Goal: Task Accomplishment & Management: Complete application form

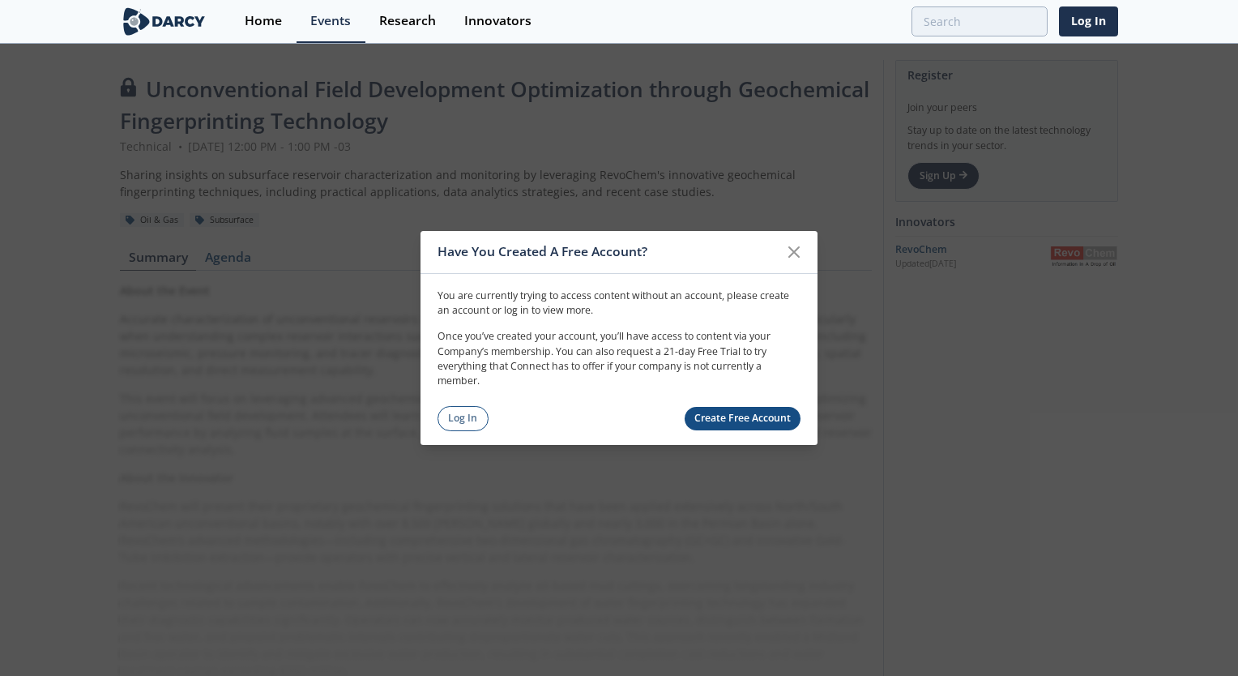
click at [785, 253] on icon at bounding box center [794, 251] width 19 height 19
click at [799, 249] on icon at bounding box center [794, 251] width 19 height 19
click at [713, 410] on link "Create Free Account" at bounding box center [743, 419] width 117 height 24
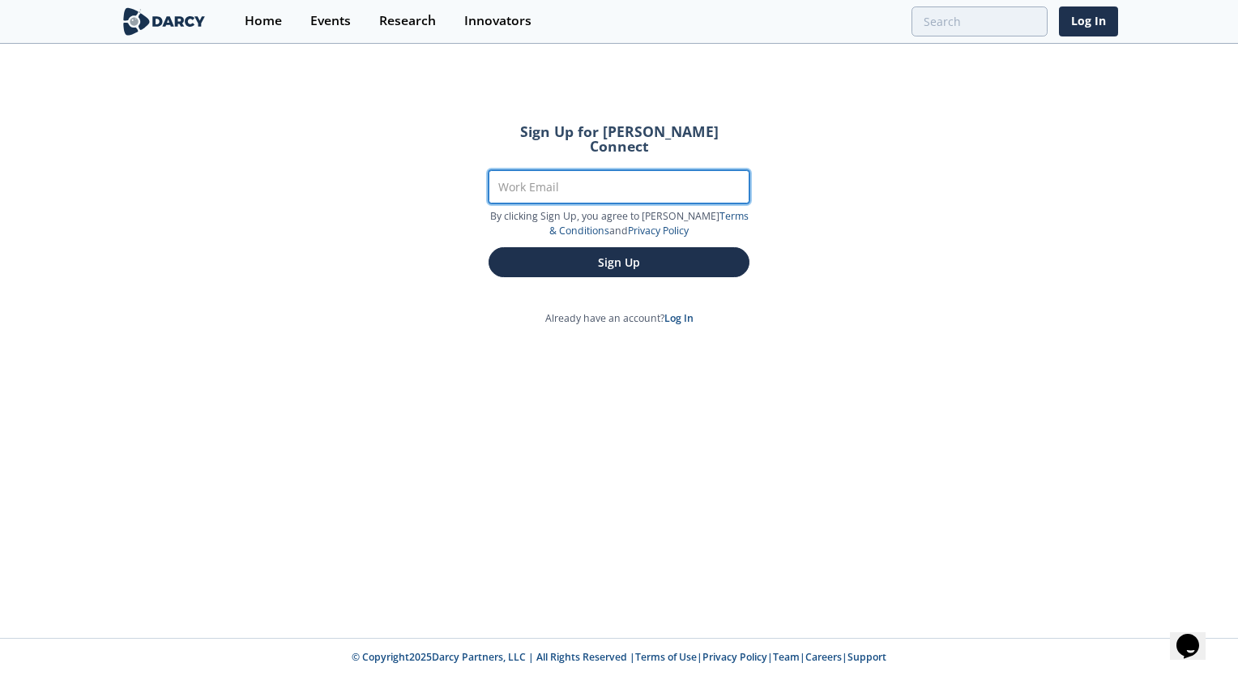
click at [557, 177] on input "Work Email" at bounding box center [619, 186] width 261 height 33
type input "fherrero@pluspetrol.net"
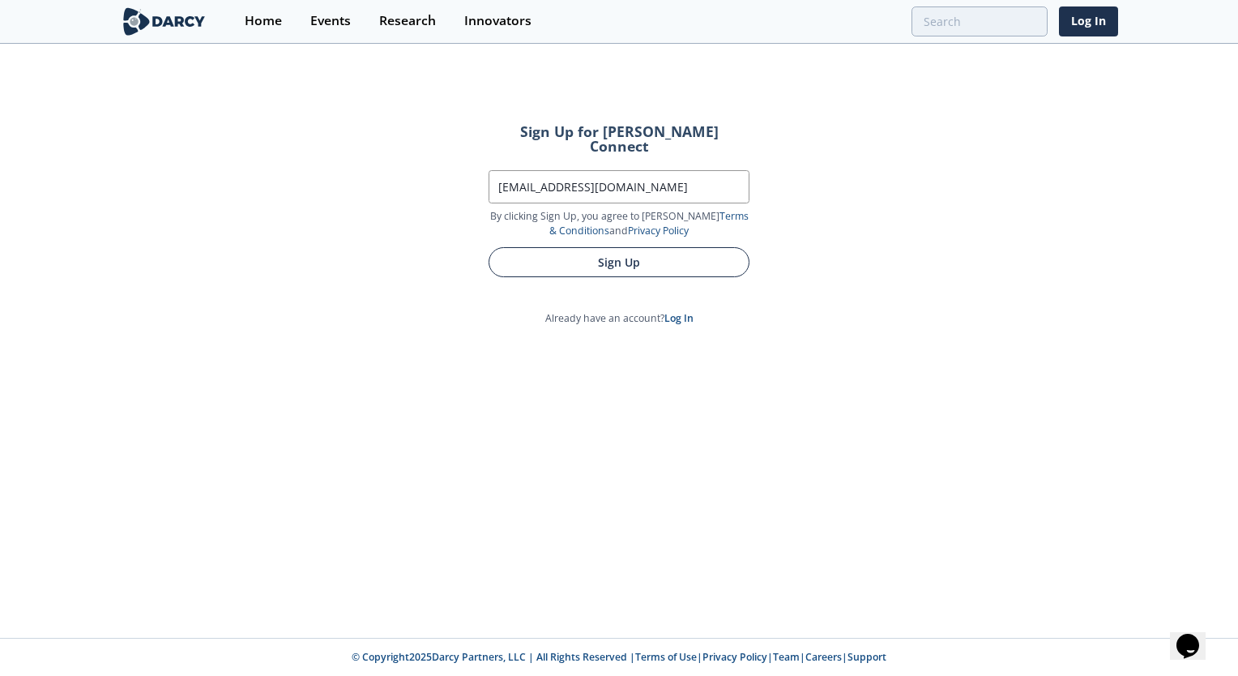
click at [600, 248] on button "Sign Up" at bounding box center [619, 262] width 261 height 30
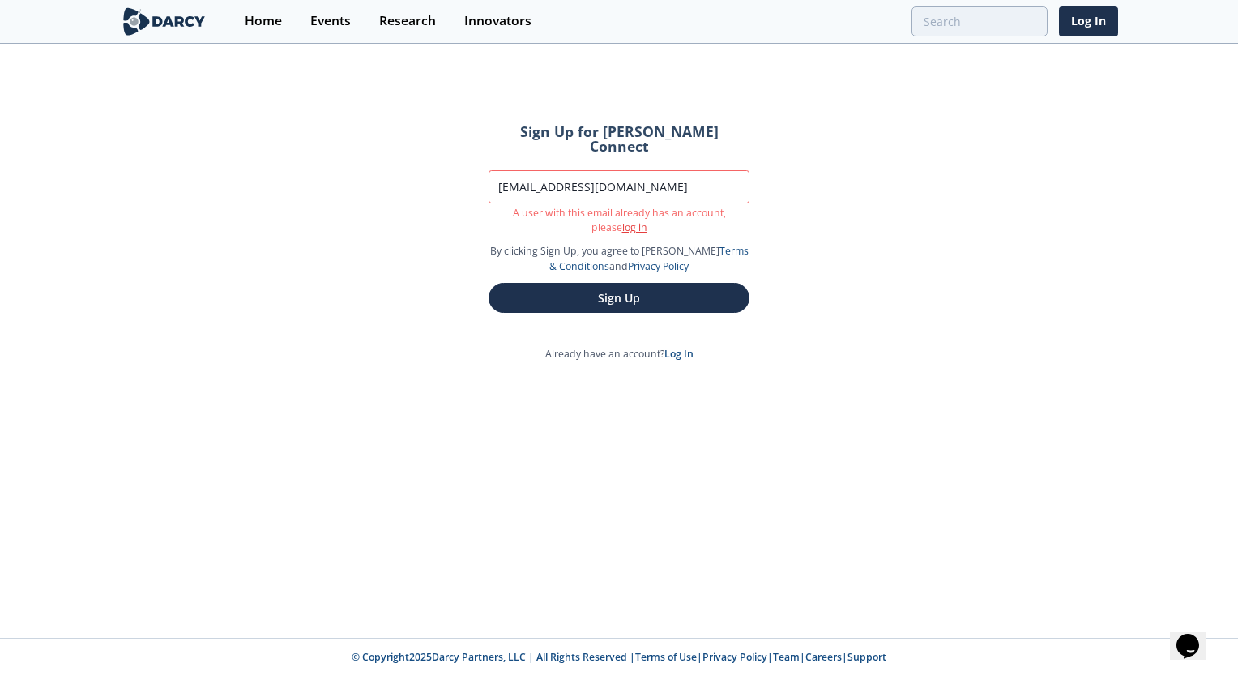
click at [622, 220] on link "log in" at bounding box center [634, 227] width 25 height 14
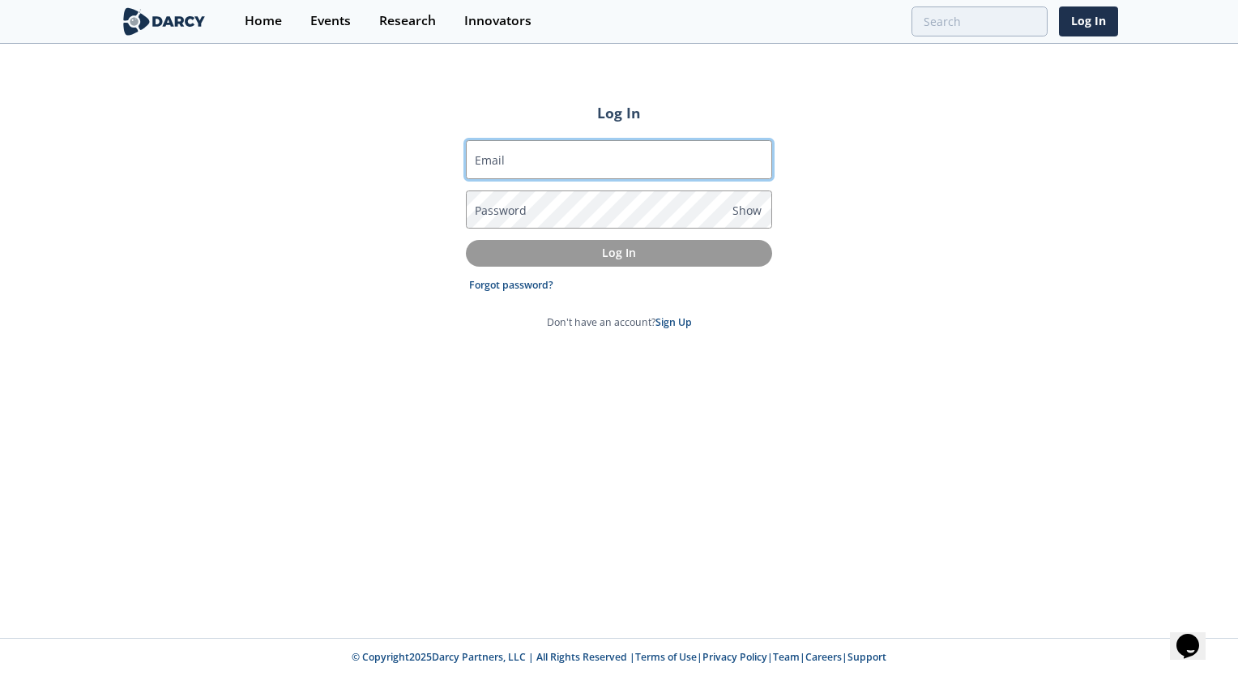
click at [548, 154] on input "Email" at bounding box center [619, 159] width 306 height 39
type input "fherrero@pluspetrol.net"
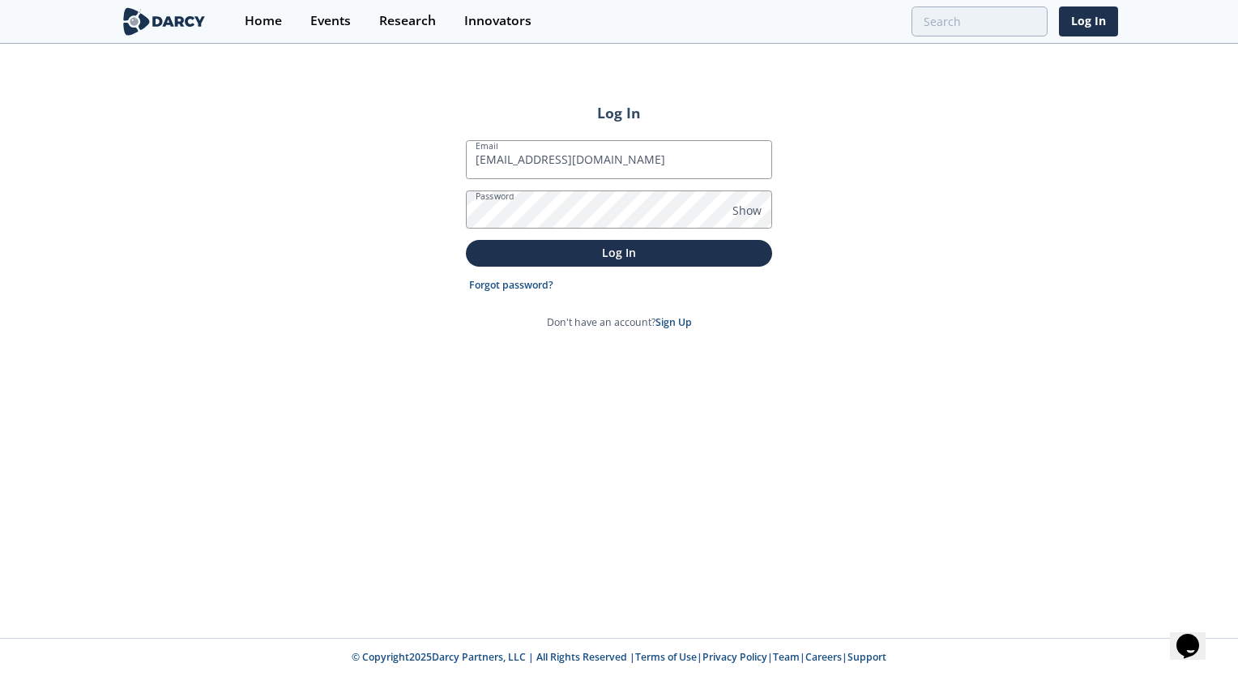
click at [597, 267] on form "Email fherrero@pluspetrol.net Password Show Log In Forgot password? Don't have …" at bounding box center [619, 235] width 306 height 190
click at [607, 254] on p "Log In" at bounding box center [619, 252] width 284 height 17
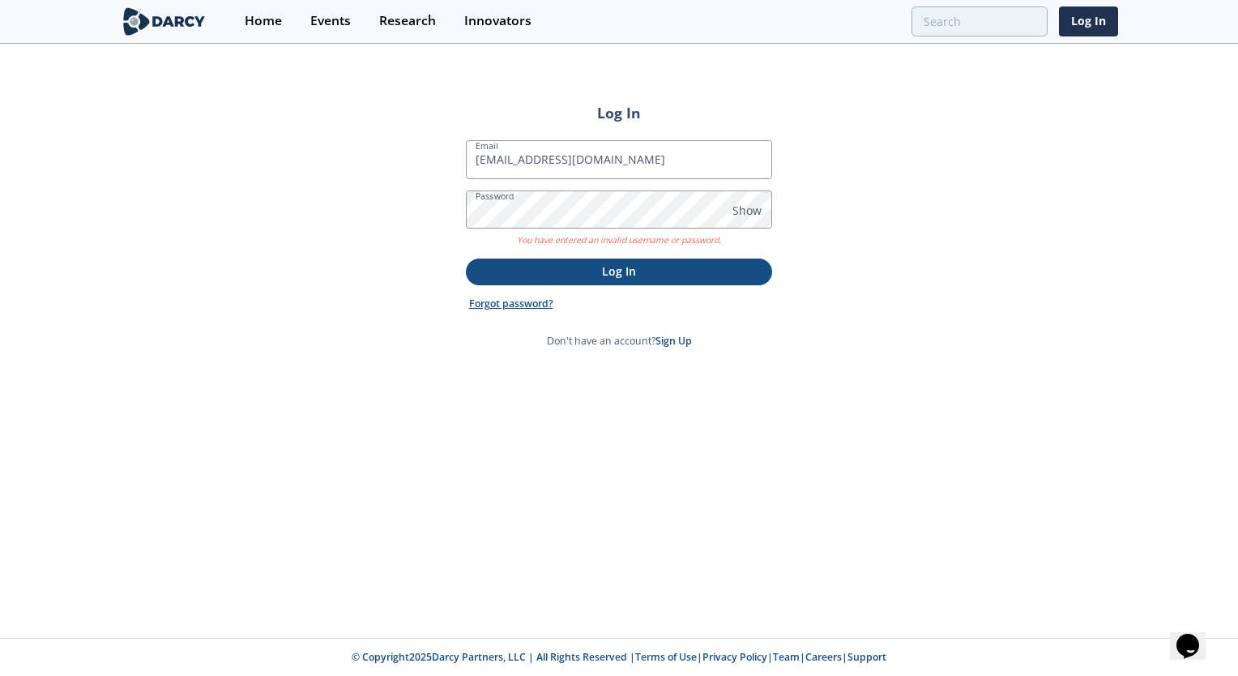
click at [528, 306] on link "Forgot password?" at bounding box center [511, 304] width 84 height 15
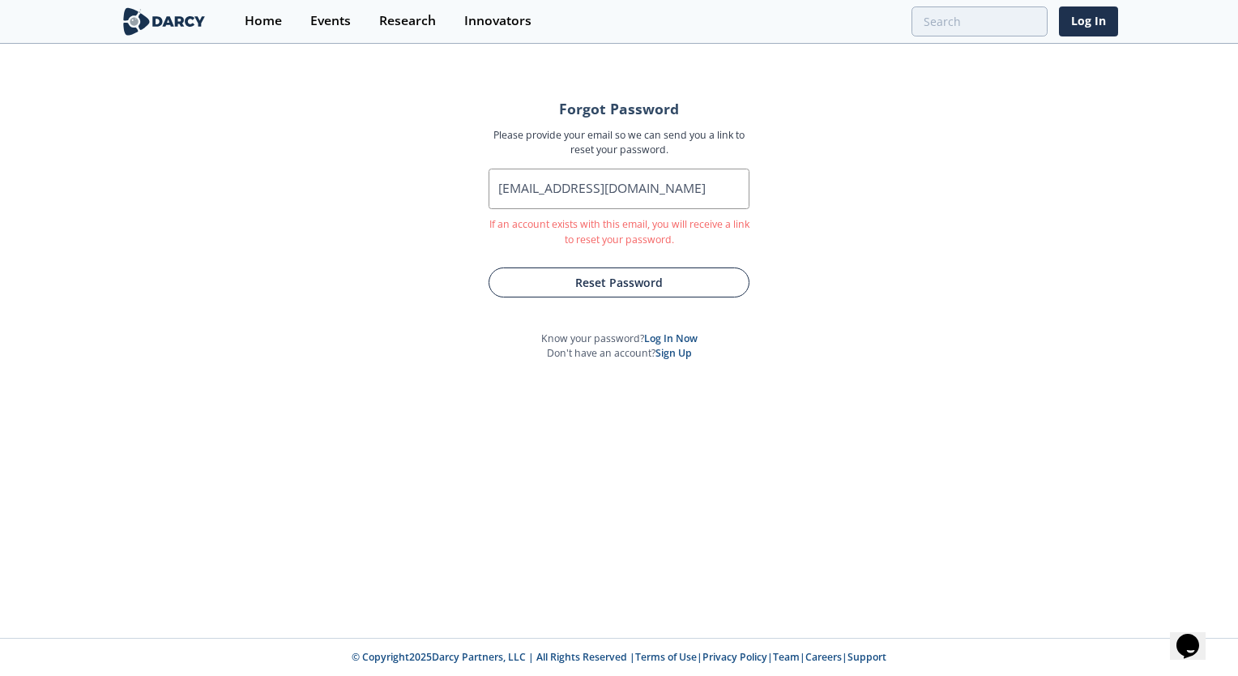
click at [714, 275] on button "Reset Password" at bounding box center [619, 282] width 261 height 30
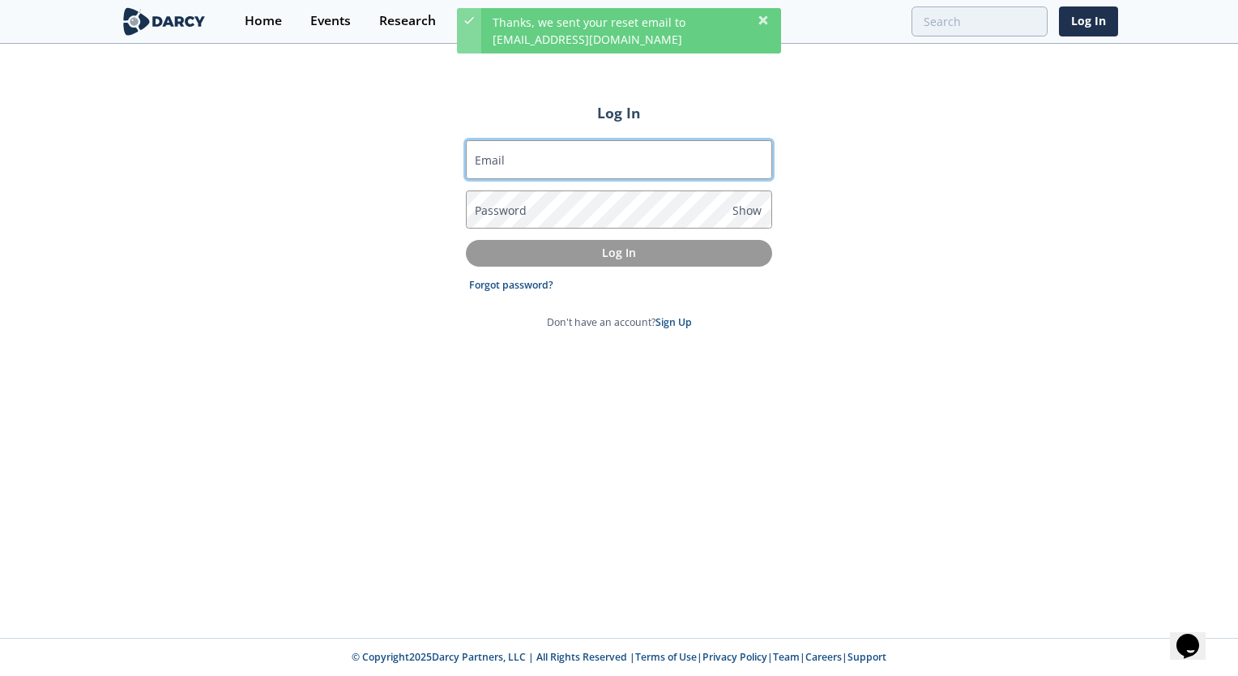
click at [524, 151] on input "Email" at bounding box center [619, 159] width 306 height 39
type input "fherrero@pluspetrol.net"
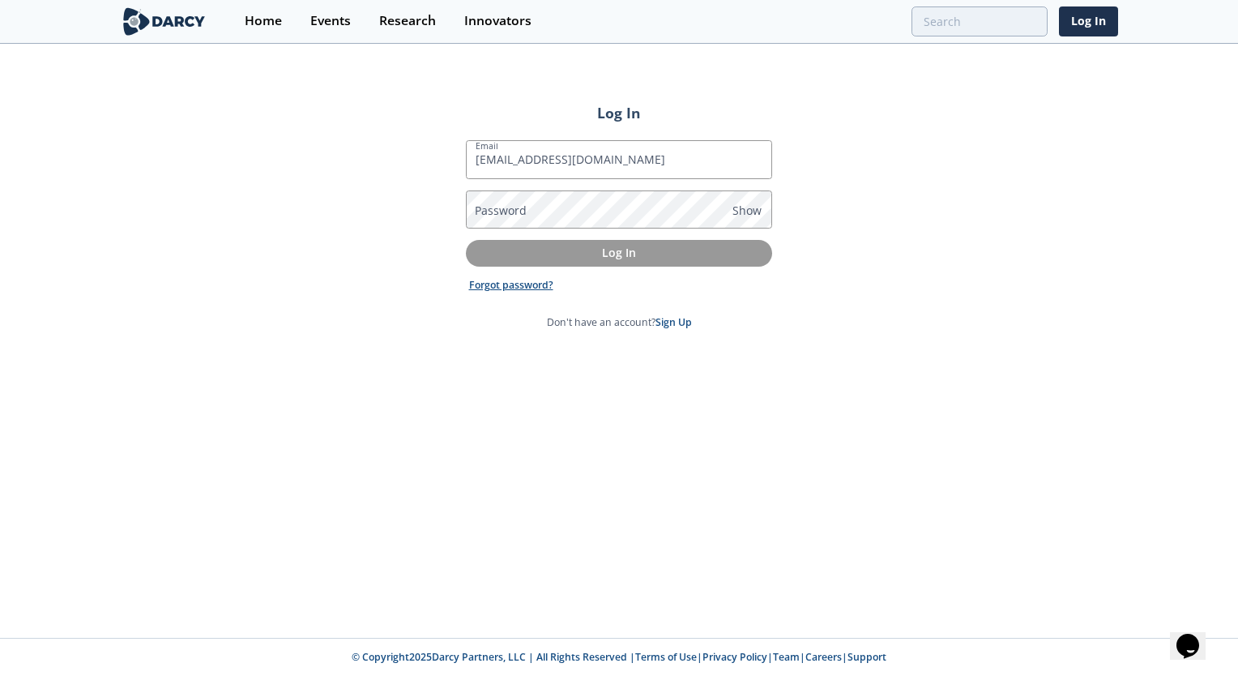
click at [502, 285] on link "Forgot password?" at bounding box center [511, 285] width 84 height 15
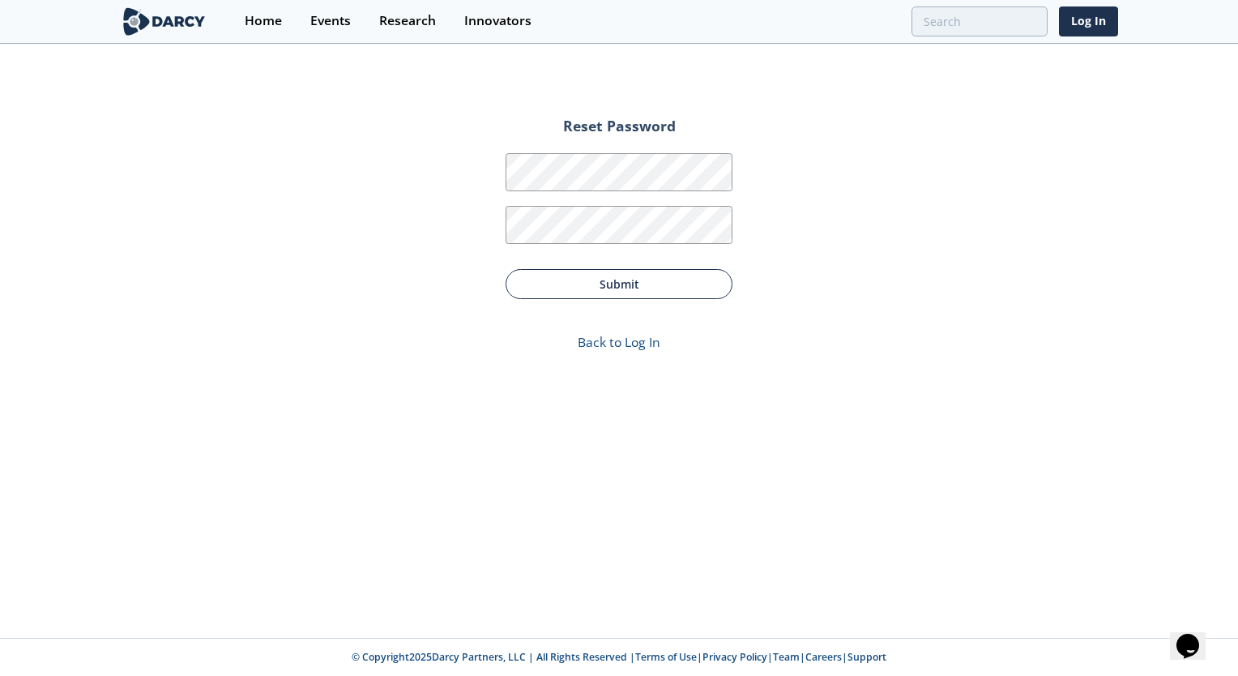
click at [617, 274] on button "Submit" at bounding box center [619, 284] width 227 height 30
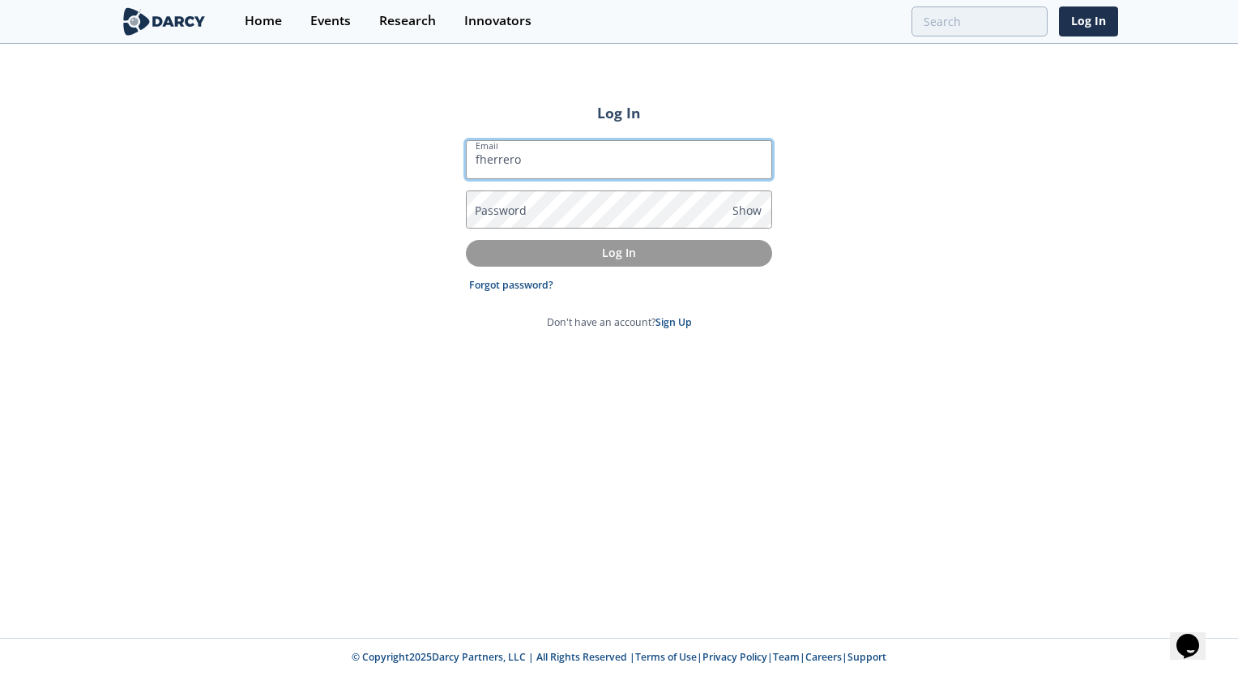
type input "fherrero@pluspetrol.net"
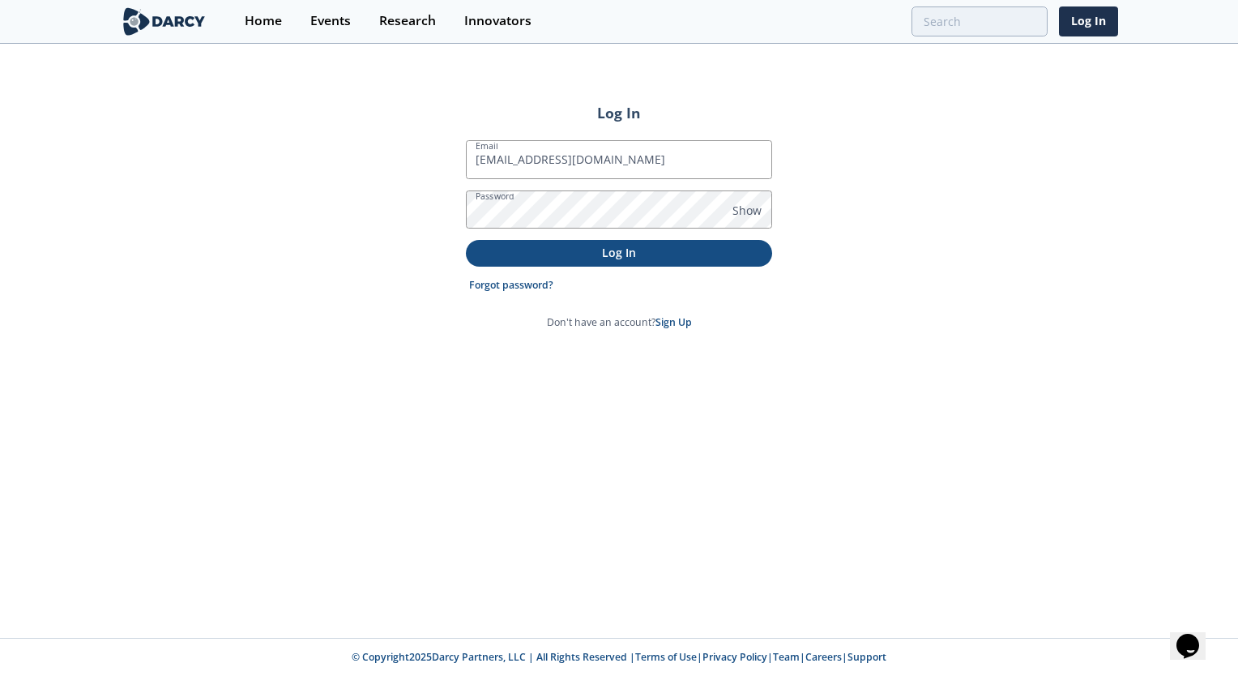
click at [716, 257] on p "Log In" at bounding box center [619, 252] width 284 height 17
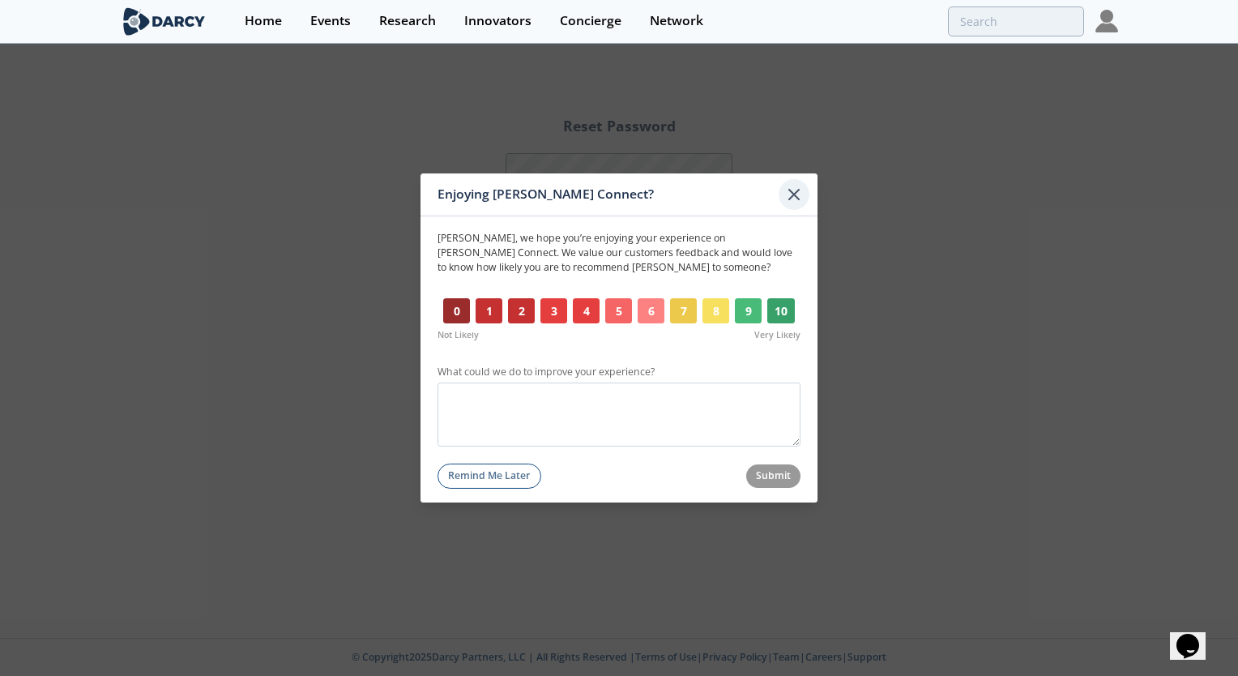
click at [793, 192] on icon at bounding box center [794, 194] width 19 height 19
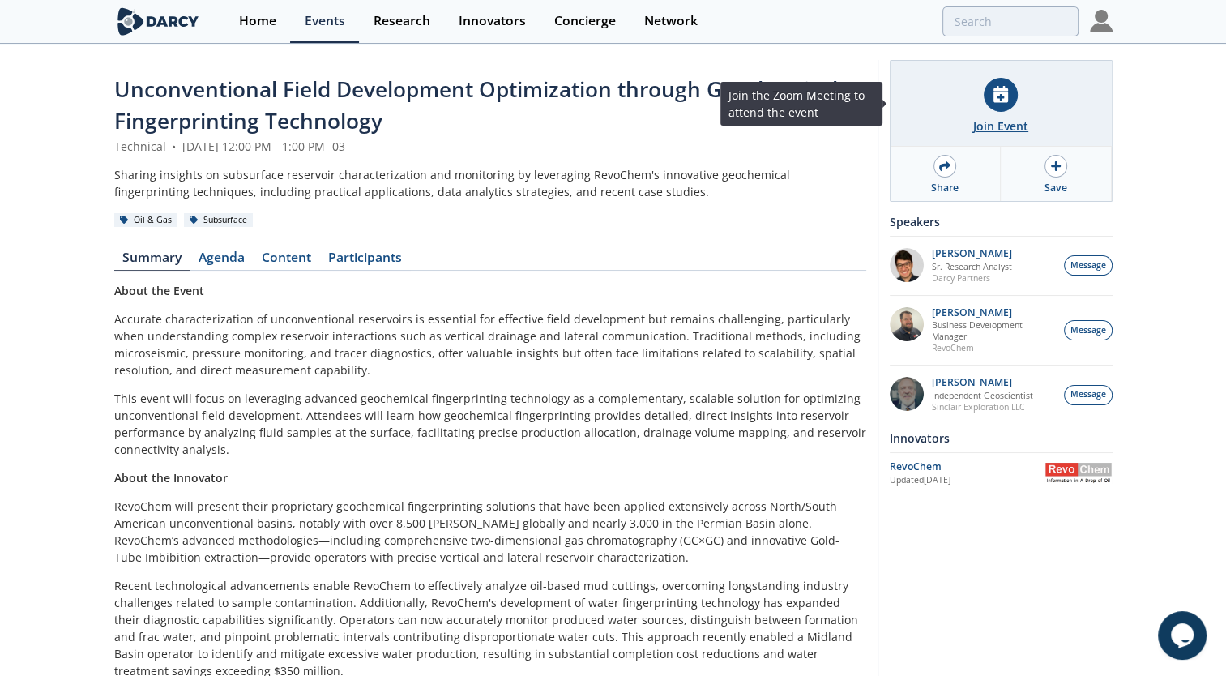
click at [1002, 105] on div at bounding box center [1001, 95] width 34 height 34
click at [1011, 114] on div "Join Event" at bounding box center [1001, 104] width 221 height 86
